Goal: Find specific page/section: Find specific page/section

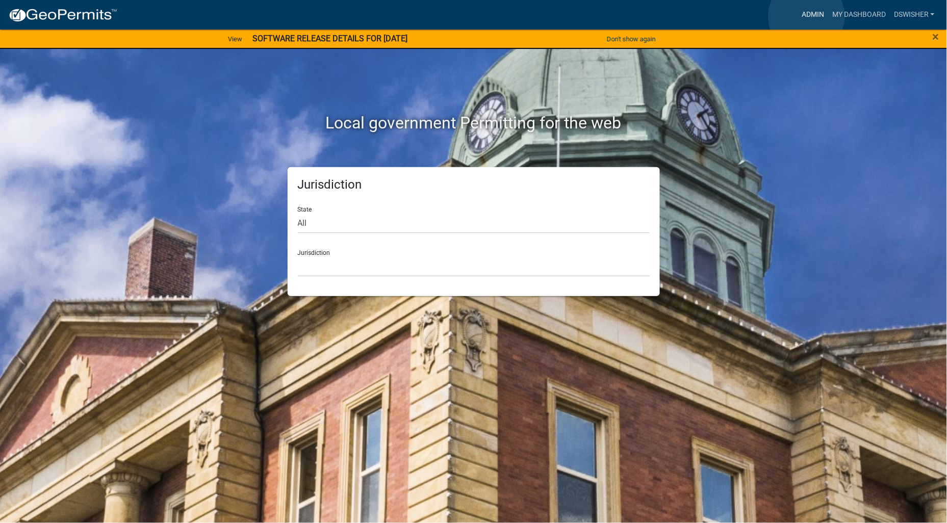
click at [807, 16] on link "Admin" at bounding box center [813, 14] width 31 height 19
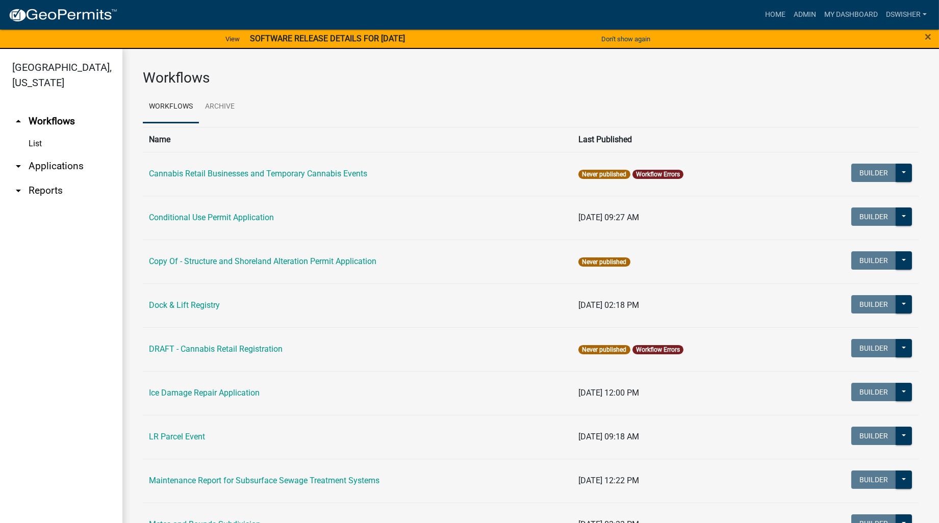
click at [43, 163] on link "arrow_drop_down Applications" at bounding box center [61, 166] width 122 height 24
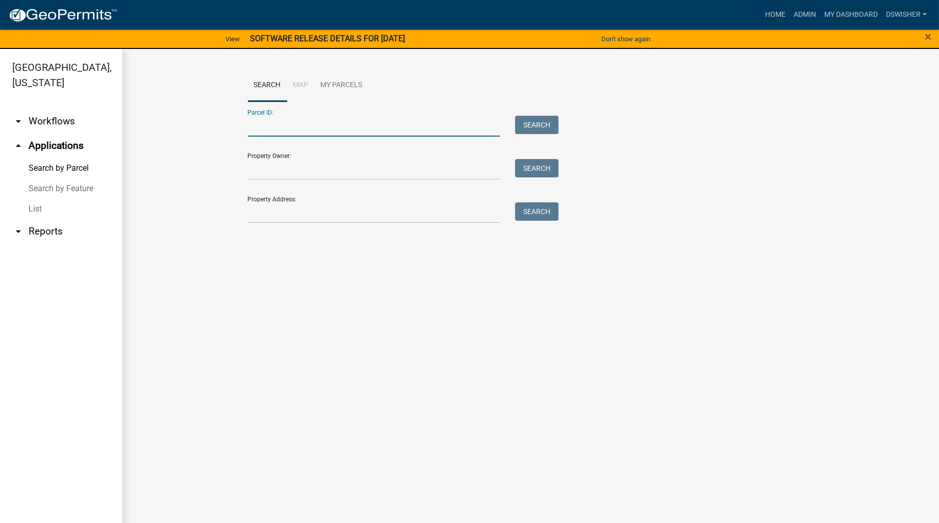
click at [261, 126] on input "Parcel ID:" at bounding box center [374, 126] width 252 height 21
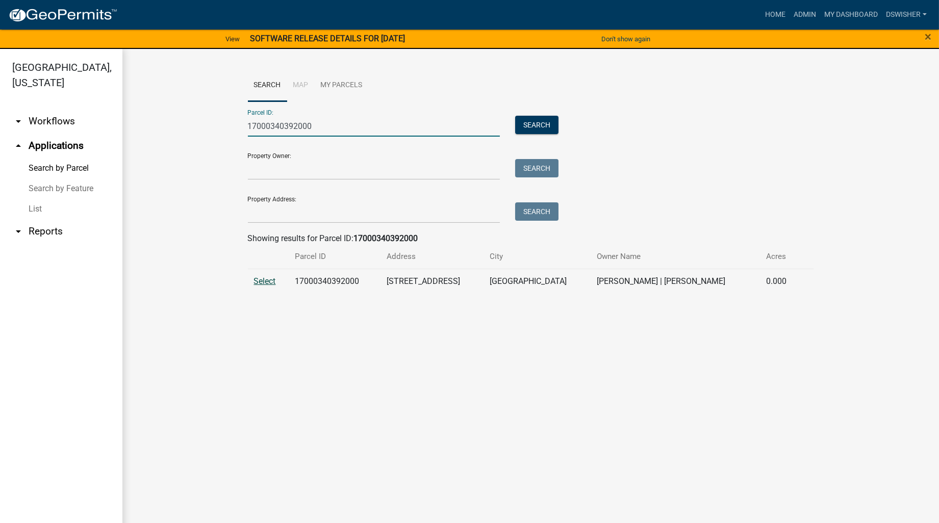
type input "17000340392000"
click at [263, 283] on span "Select" at bounding box center [265, 281] width 22 height 10
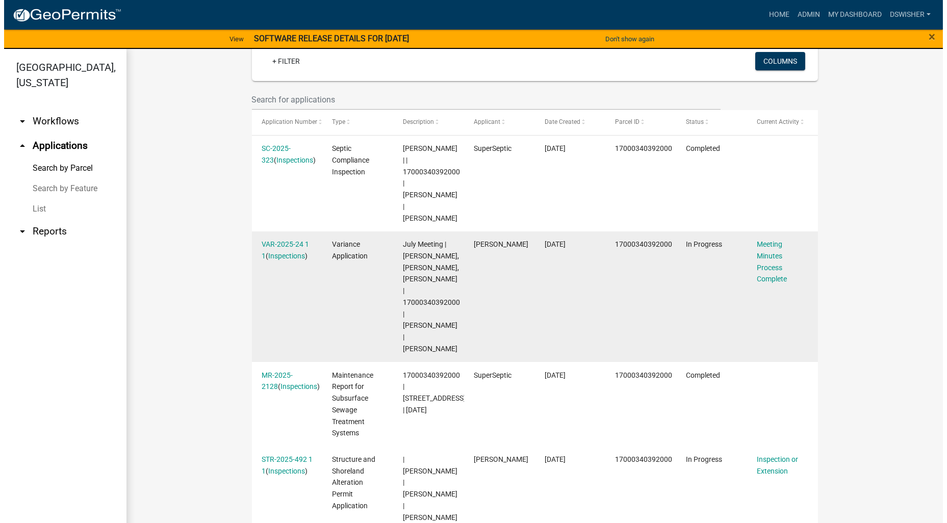
scroll to position [283, 0]
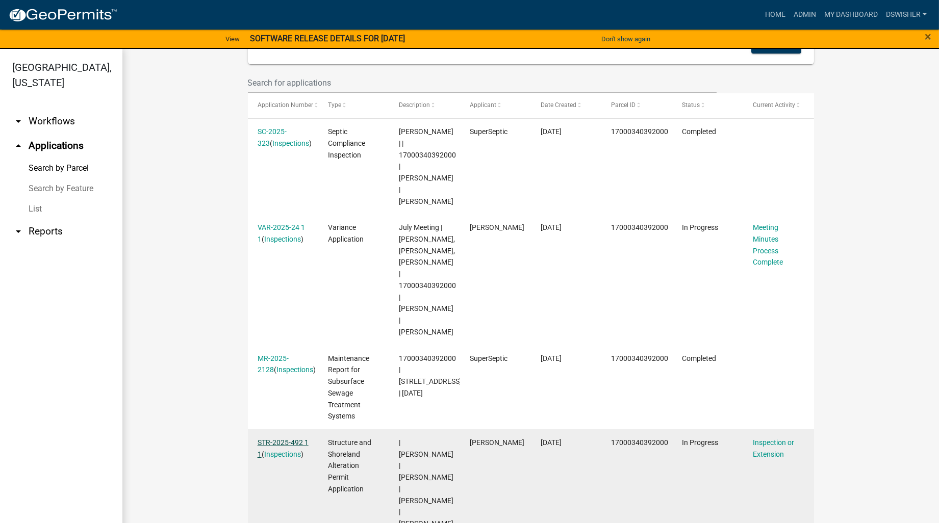
click at [282, 439] on link "STR-2025-492 1 1" at bounding box center [283, 449] width 51 height 20
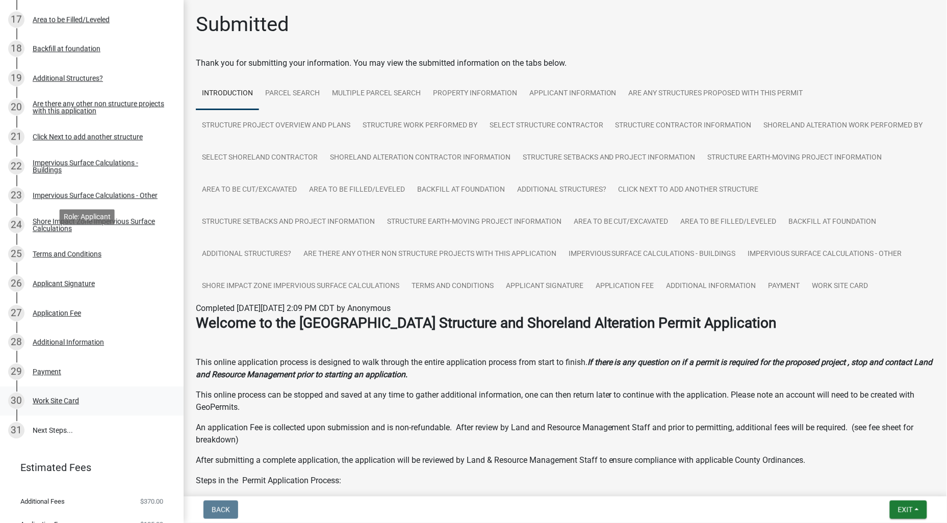
scroll to position [680, 0]
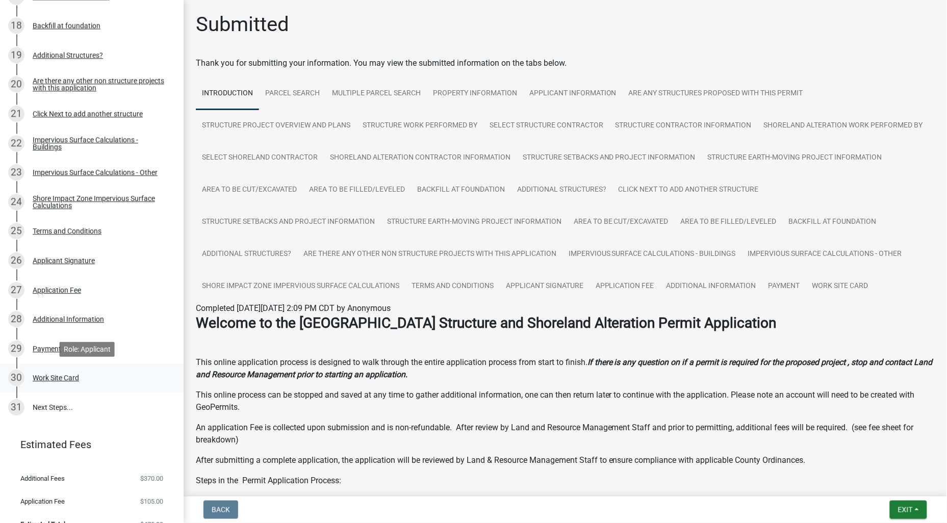
click at [68, 380] on div "Work Site Card" at bounding box center [56, 377] width 46 height 7
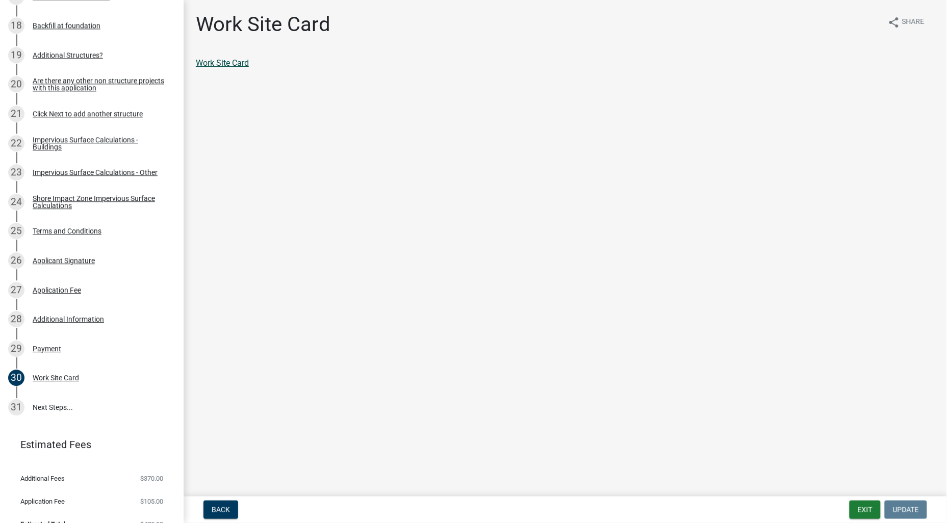
click at [235, 61] on link "Work Site Card" at bounding box center [222, 63] width 53 height 10
